Goal: Check status

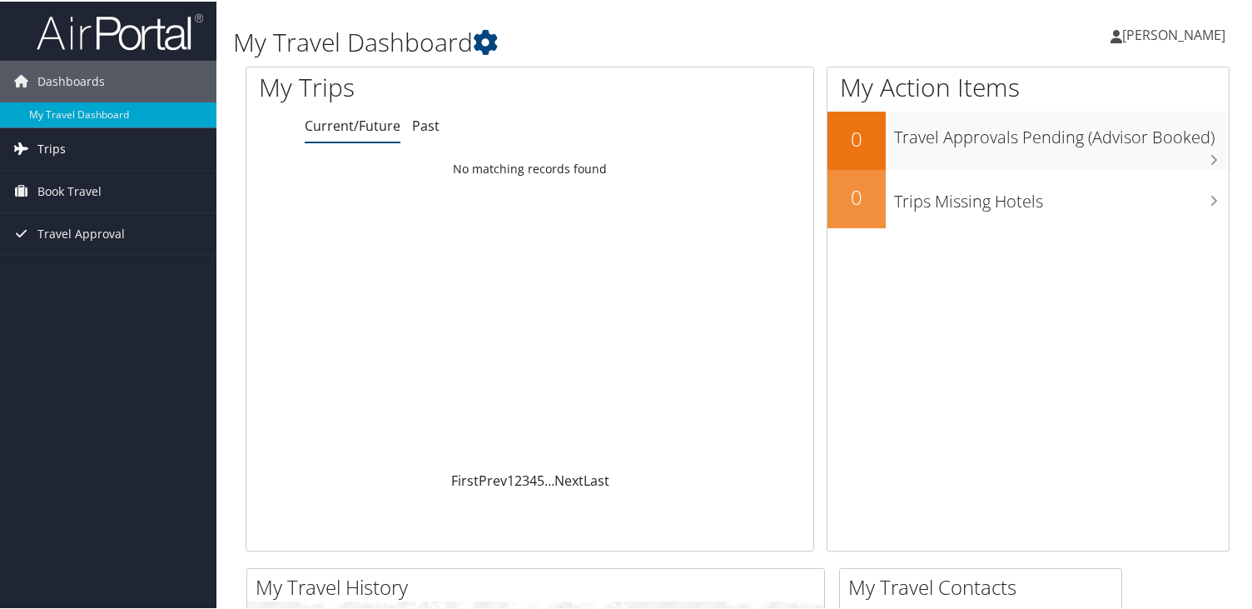
click at [114, 150] on link "Trips" at bounding box center [108, 148] width 216 height 42
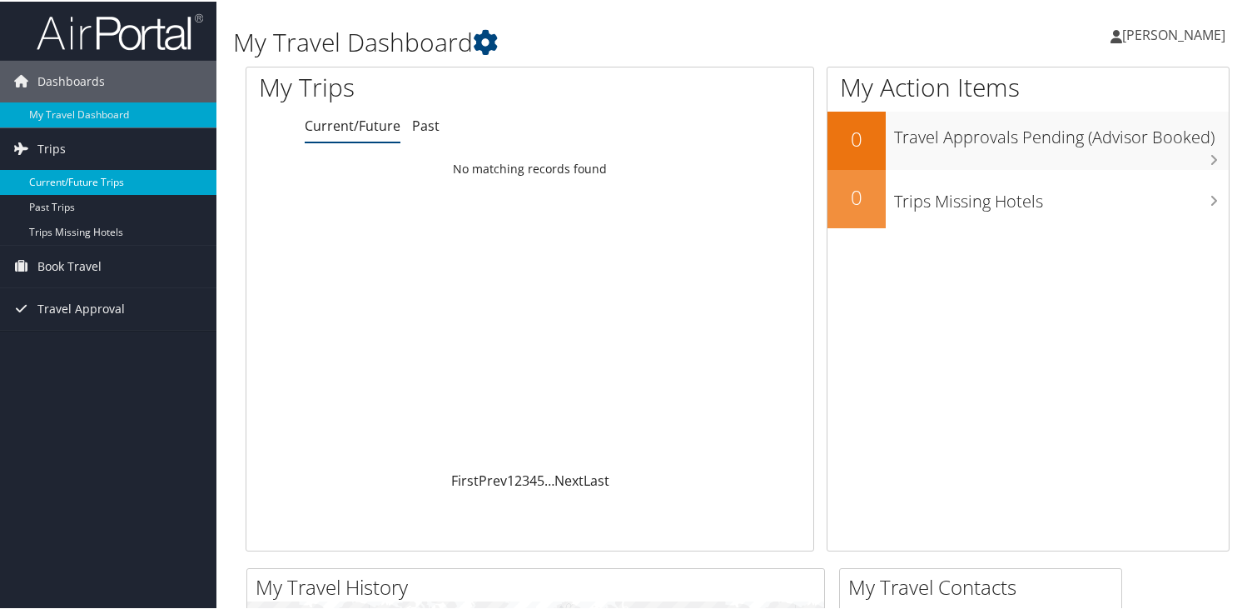
click at [105, 181] on link "Current/Future Trips" at bounding box center [108, 180] width 216 height 25
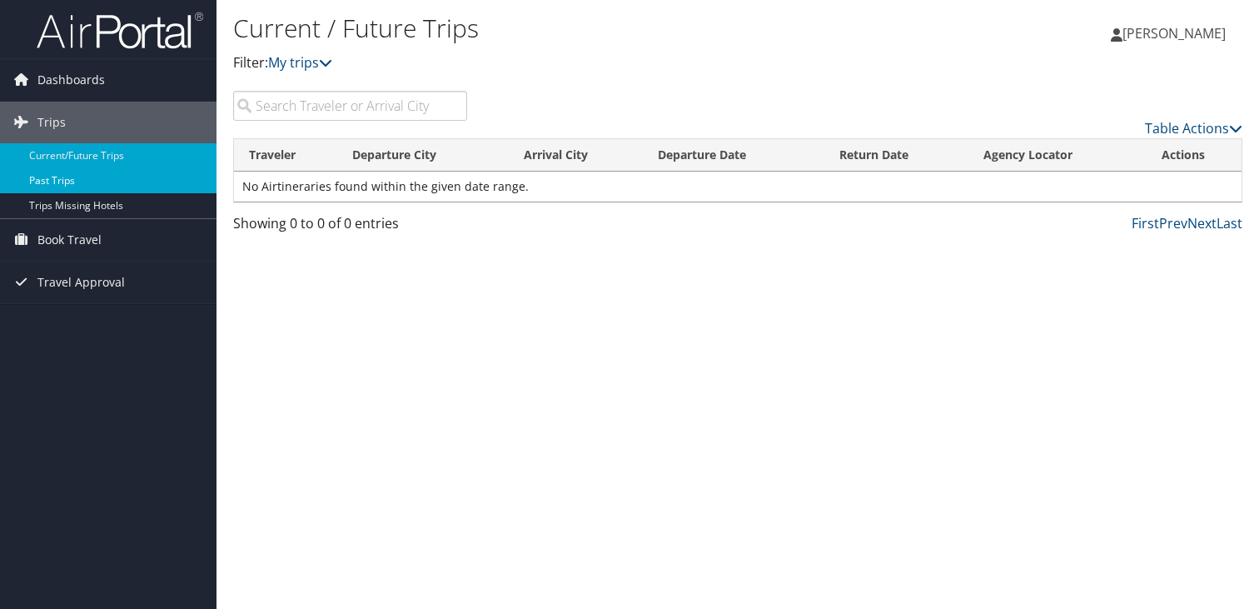
click at [106, 186] on link "Past Trips" at bounding box center [108, 180] width 216 height 25
click at [117, 153] on link "Current/Future Trips" at bounding box center [108, 155] width 216 height 25
